Goal: Task Accomplishment & Management: Use online tool/utility

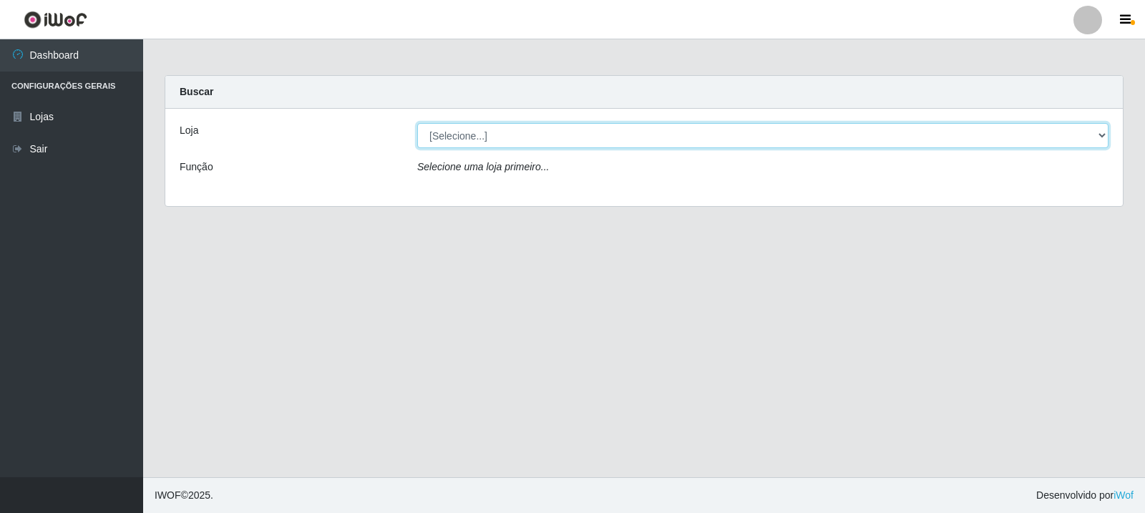
click at [1100, 135] on select "[Selecione...] Rede Compras Supermercados - LOJA 3" at bounding box center [762, 135] width 691 height 25
select select "162"
click at [417, 123] on select "[Selecione...] Rede Compras Supermercados - LOJA 3" at bounding box center [762, 135] width 691 height 25
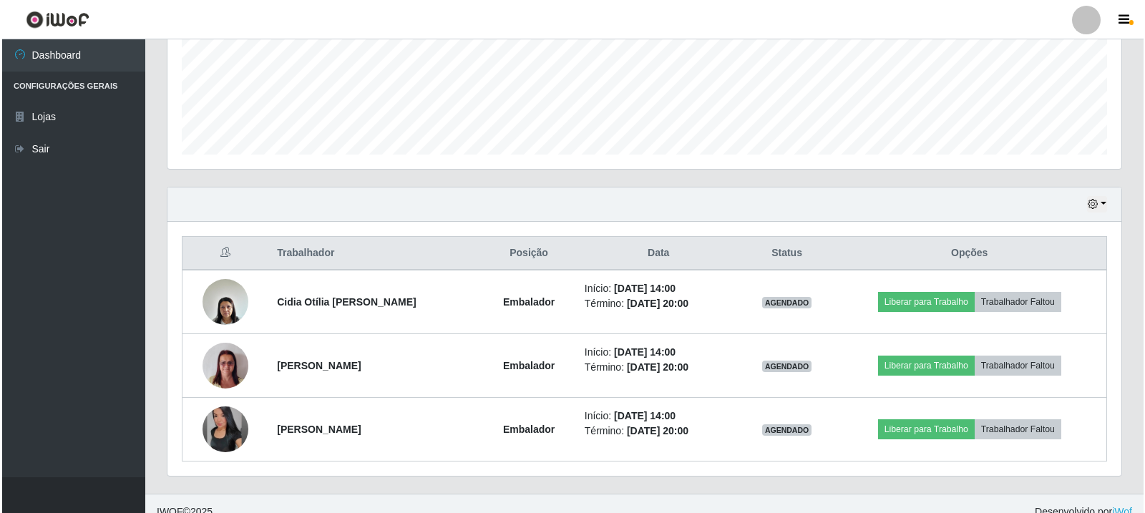
scroll to position [358, 0]
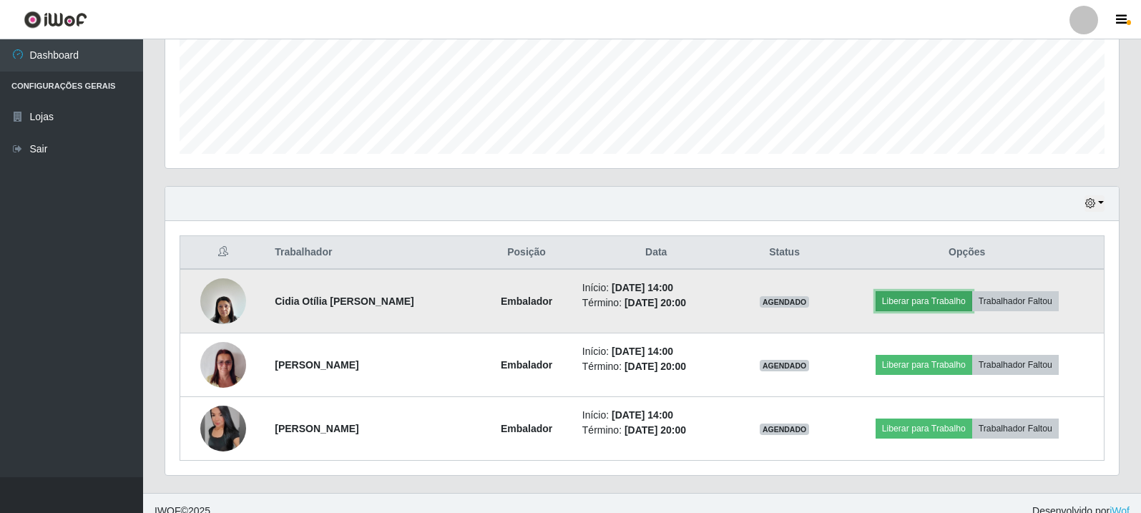
click at [961, 301] on button "Liberar para Trabalho" at bounding box center [924, 301] width 97 height 20
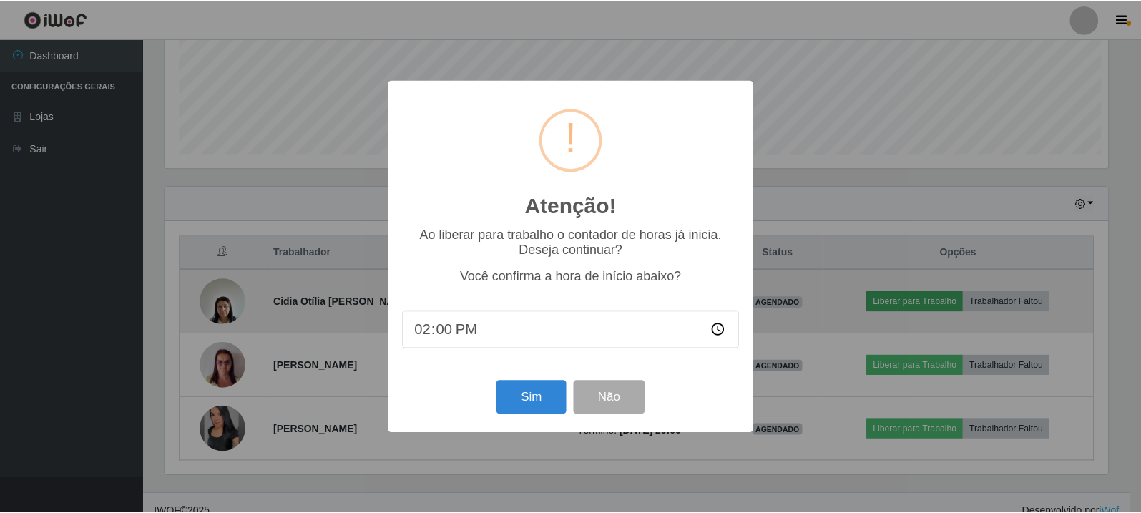
scroll to position [297, 947]
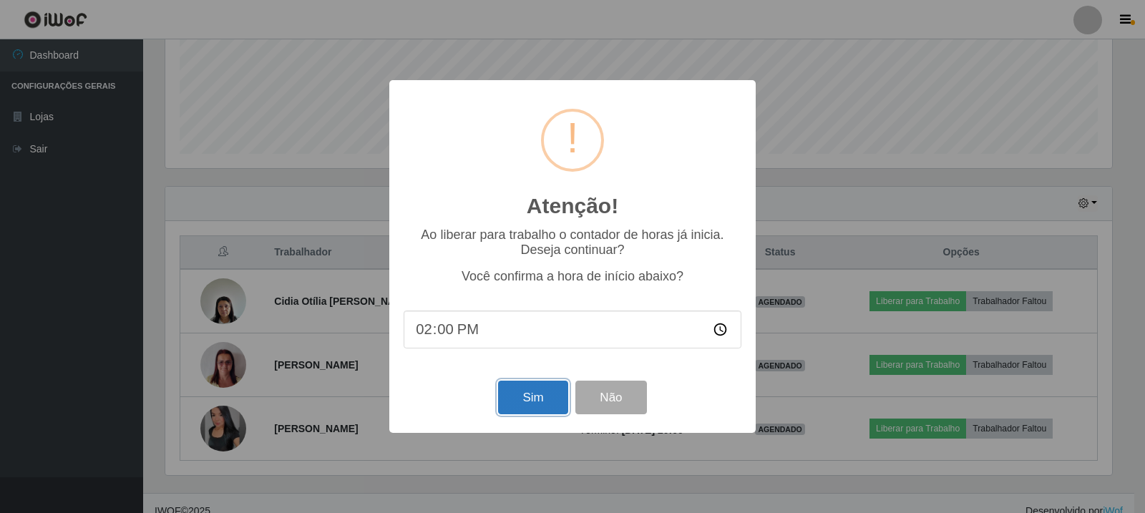
click at [545, 401] on button "Sim" at bounding box center [532, 398] width 69 height 34
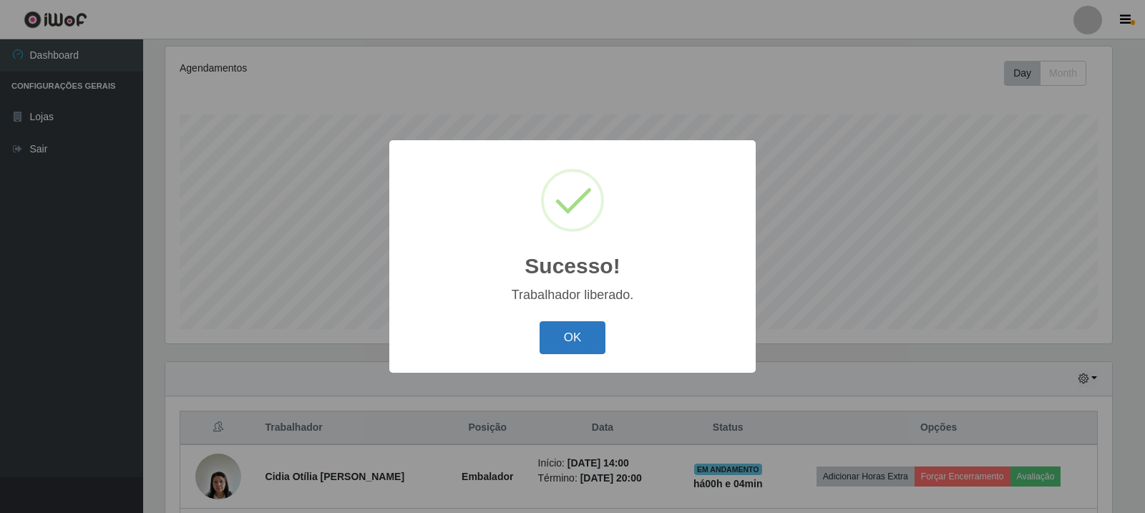
click at [587, 343] on button "OK" at bounding box center [573, 338] width 67 height 34
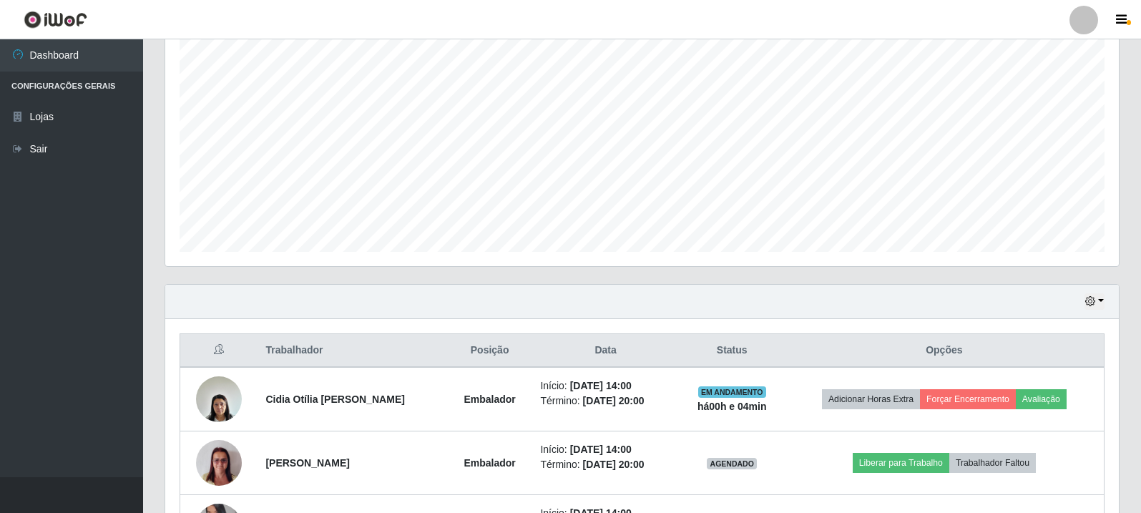
scroll to position [374, 0]
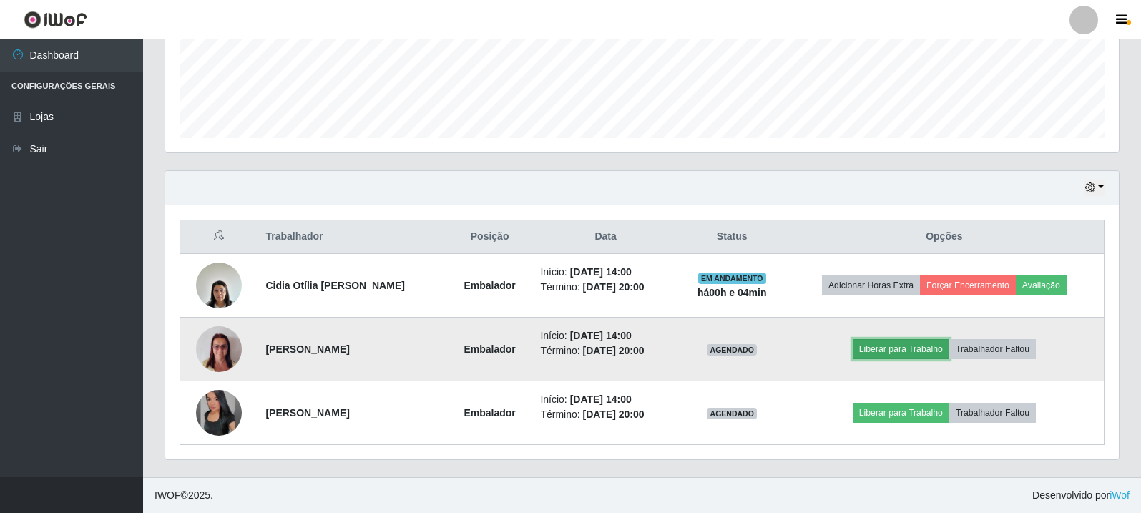
click at [906, 348] on button "Liberar para Trabalho" at bounding box center [901, 349] width 97 height 20
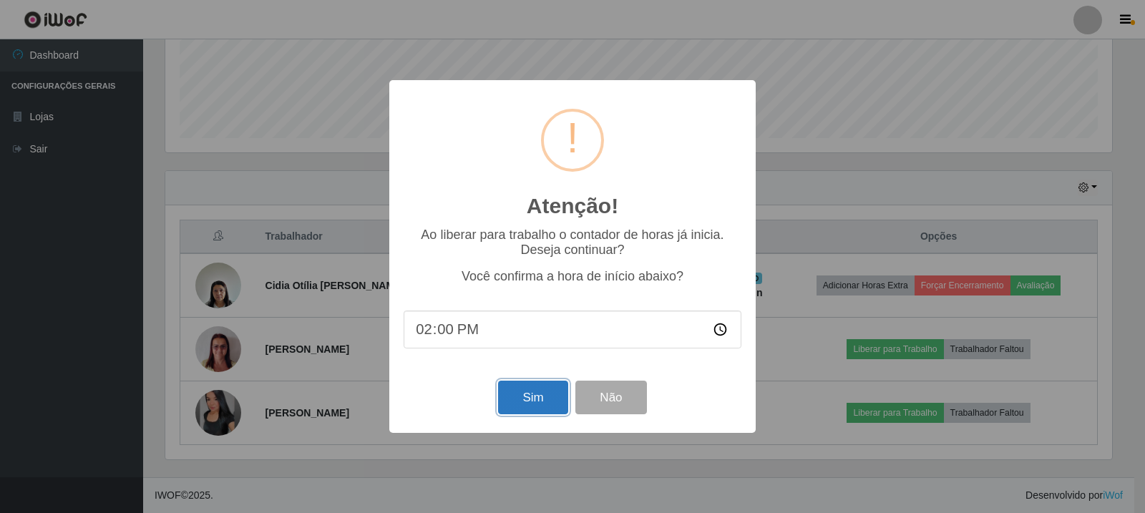
click at [549, 397] on button "Sim" at bounding box center [532, 398] width 69 height 34
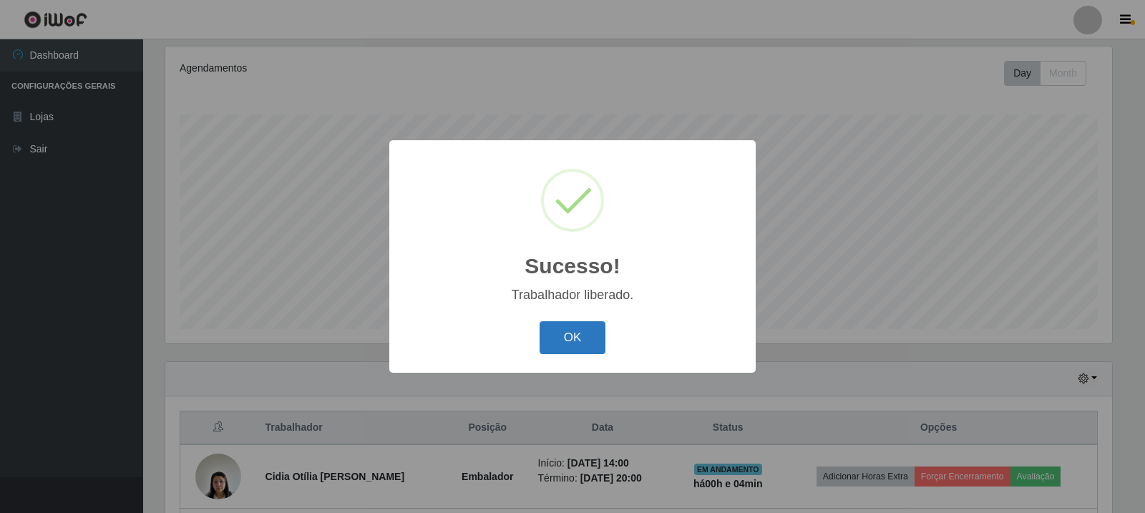
click at [582, 336] on button "OK" at bounding box center [573, 338] width 67 height 34
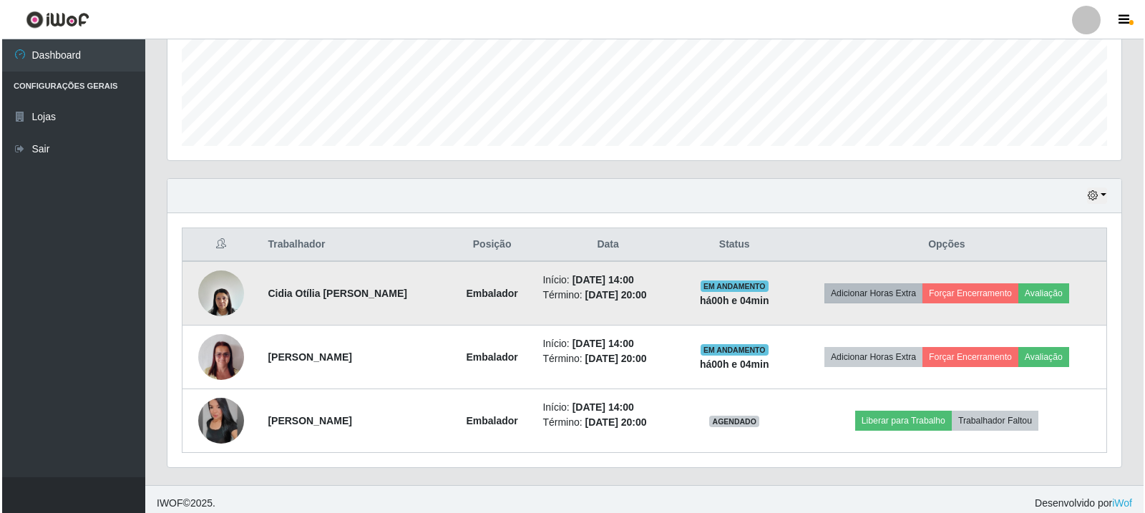
scroll to position [374, 0]
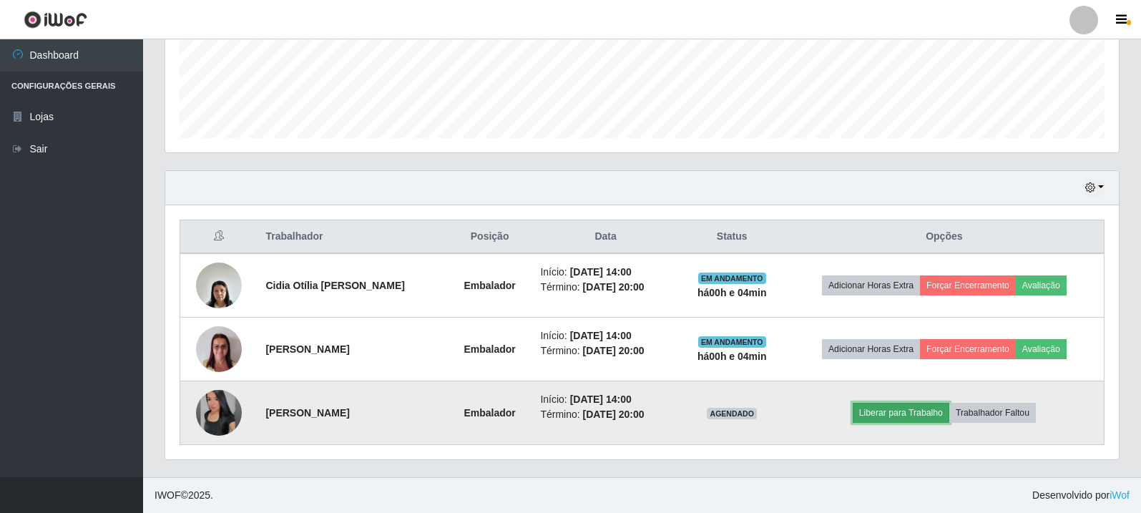
click at [907, 414] on button "Liberar para Trabalho" at bounding box center [901, 413] width 97 height 20
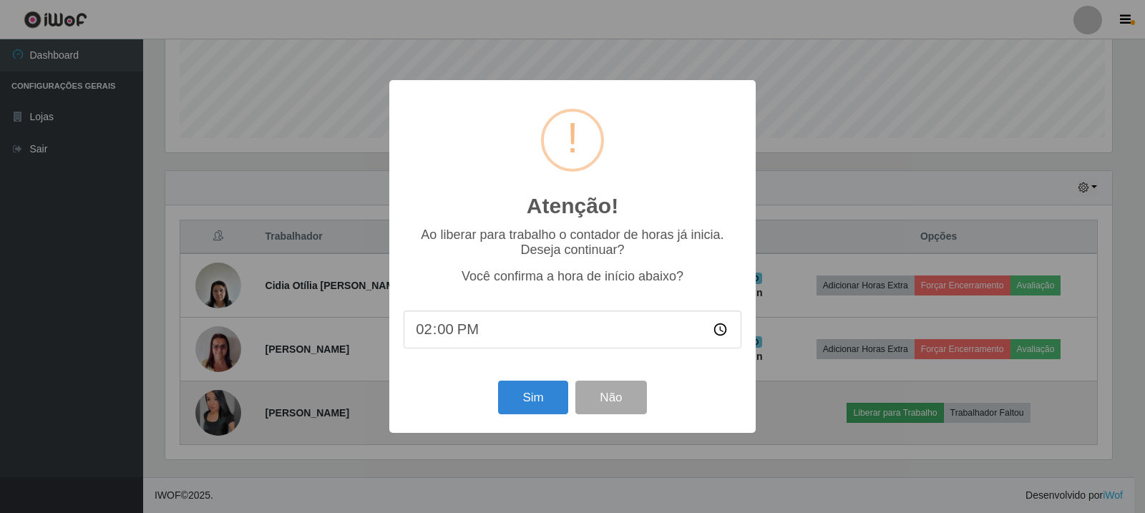
scroll to position [297, 947]
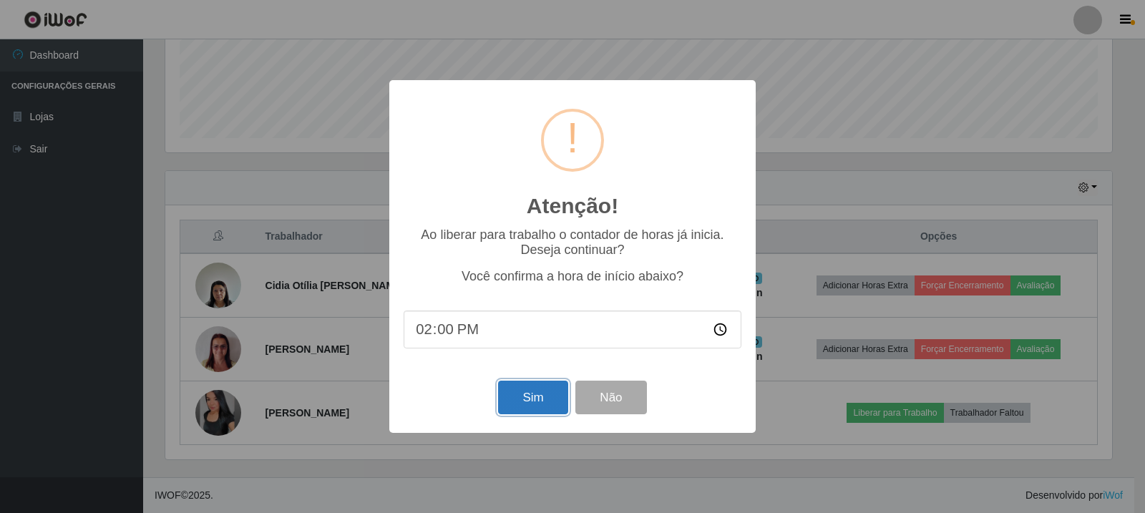
click at [530, 404] on button "Sim" at bounding box center [532, 398] width 69 height 34
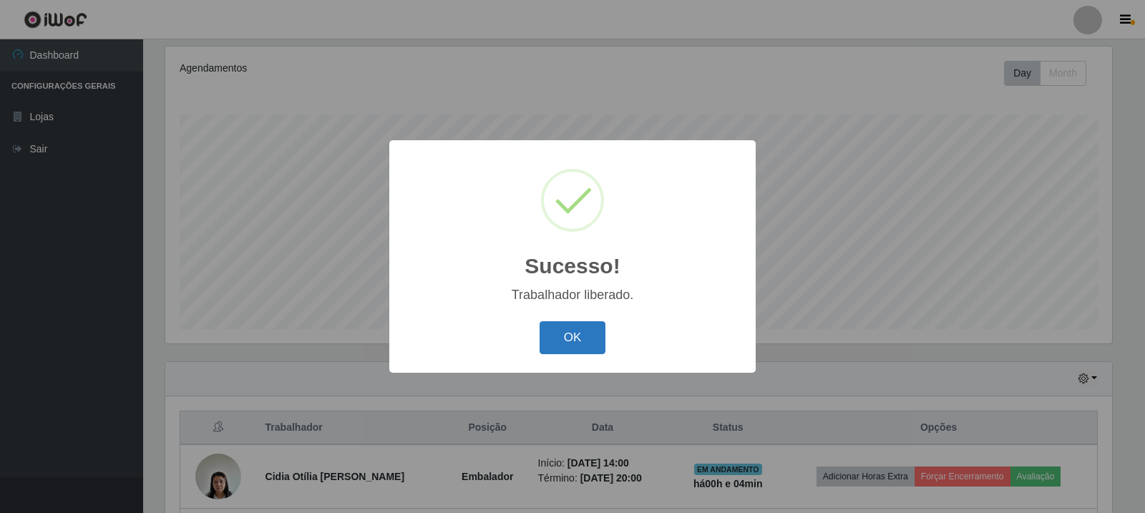
click at [571, 338] on button "OK" at bounding box center [573, 338] width 67 height 34
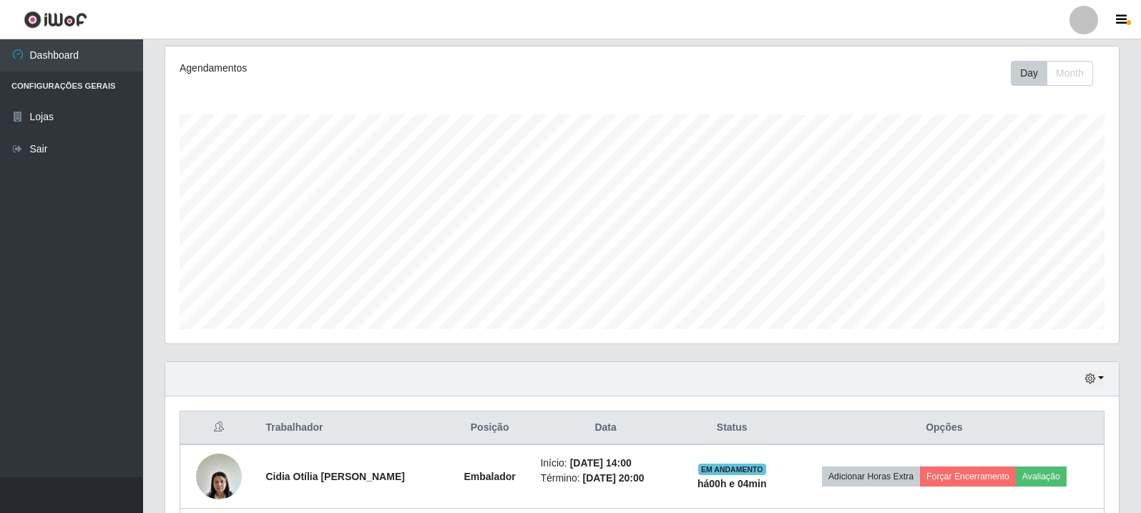
scroll to position [0, 0]
